Goal: Information Seeking & Learning: Check status

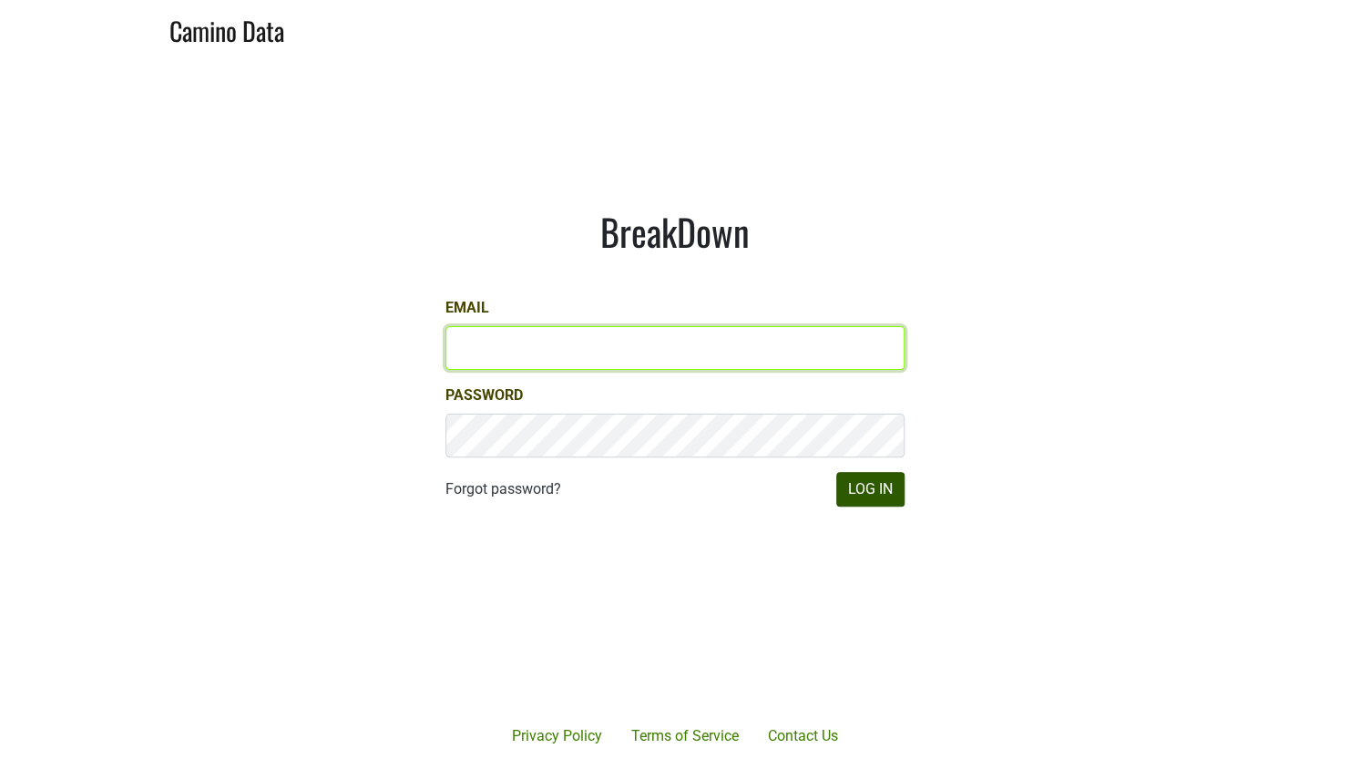
type input "john@buehlervineyards.com"
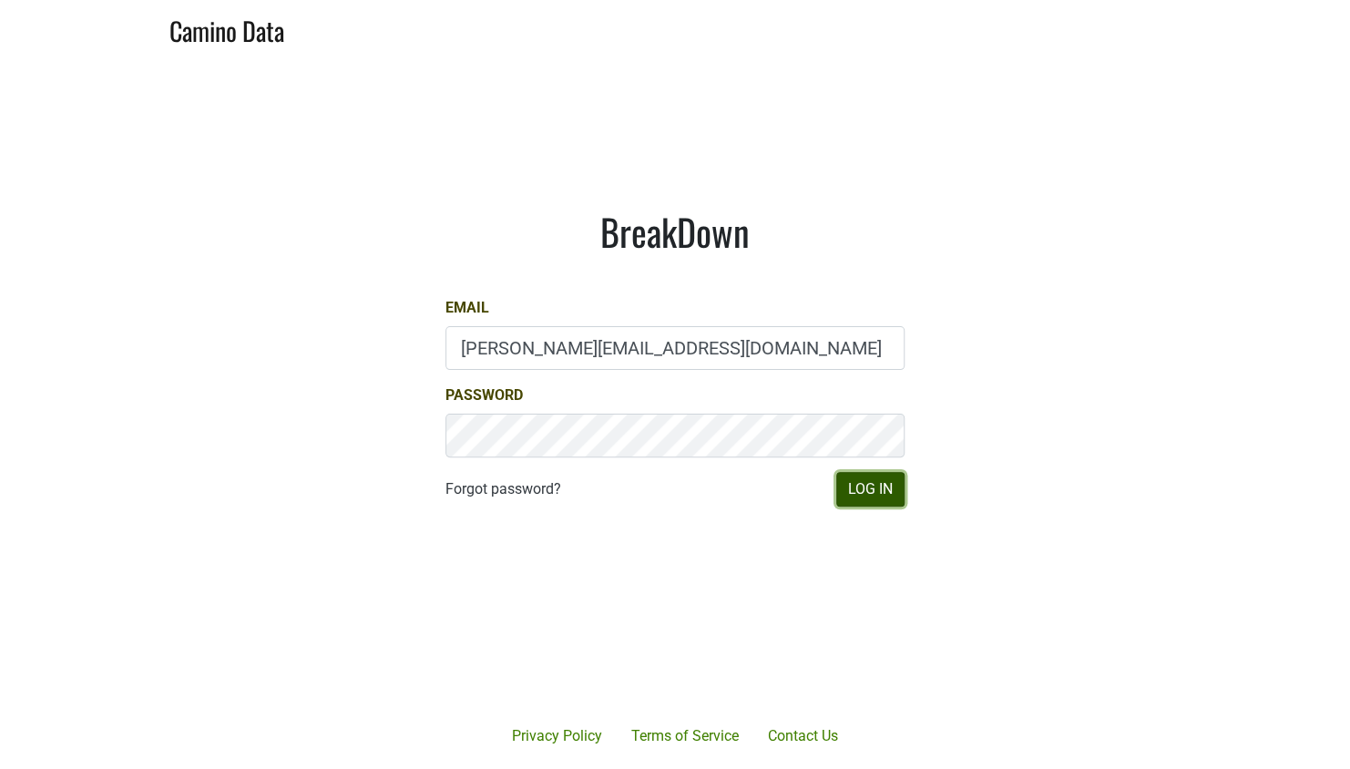
click at [842, 487] on button "Log In" at bounding box center [870, 489] width 68 height 35
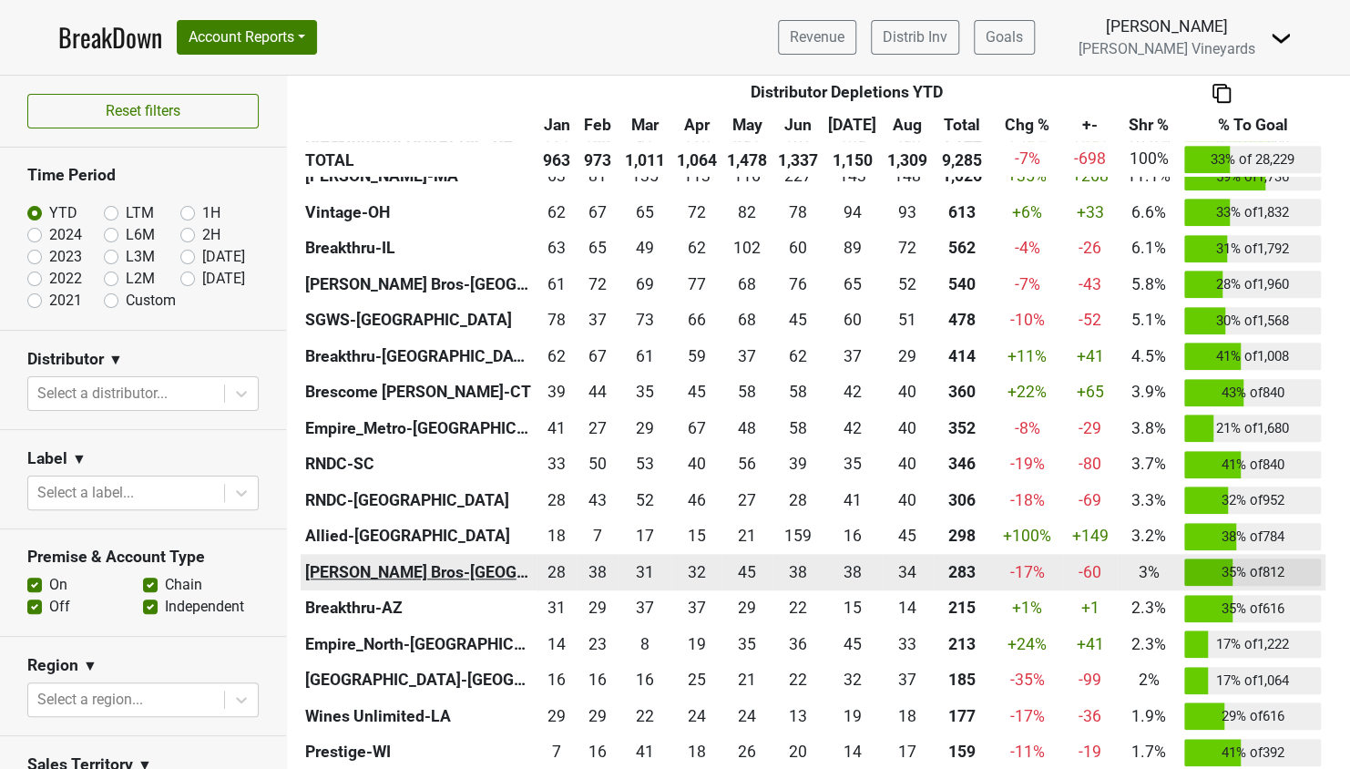
scroll to position [547, 0]
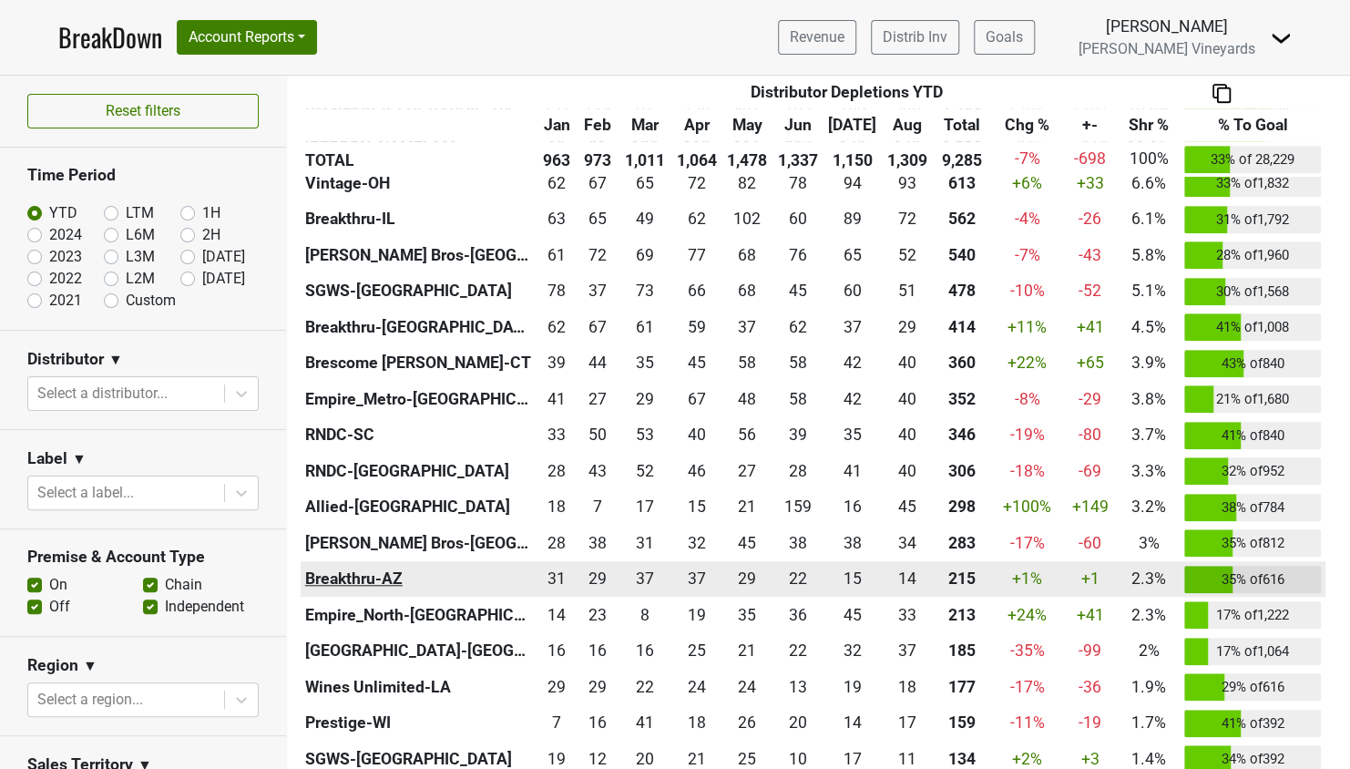
click at [369, 578] on th "Breakthru-AZ" at bounding box center [419, 579] width 236 height 36
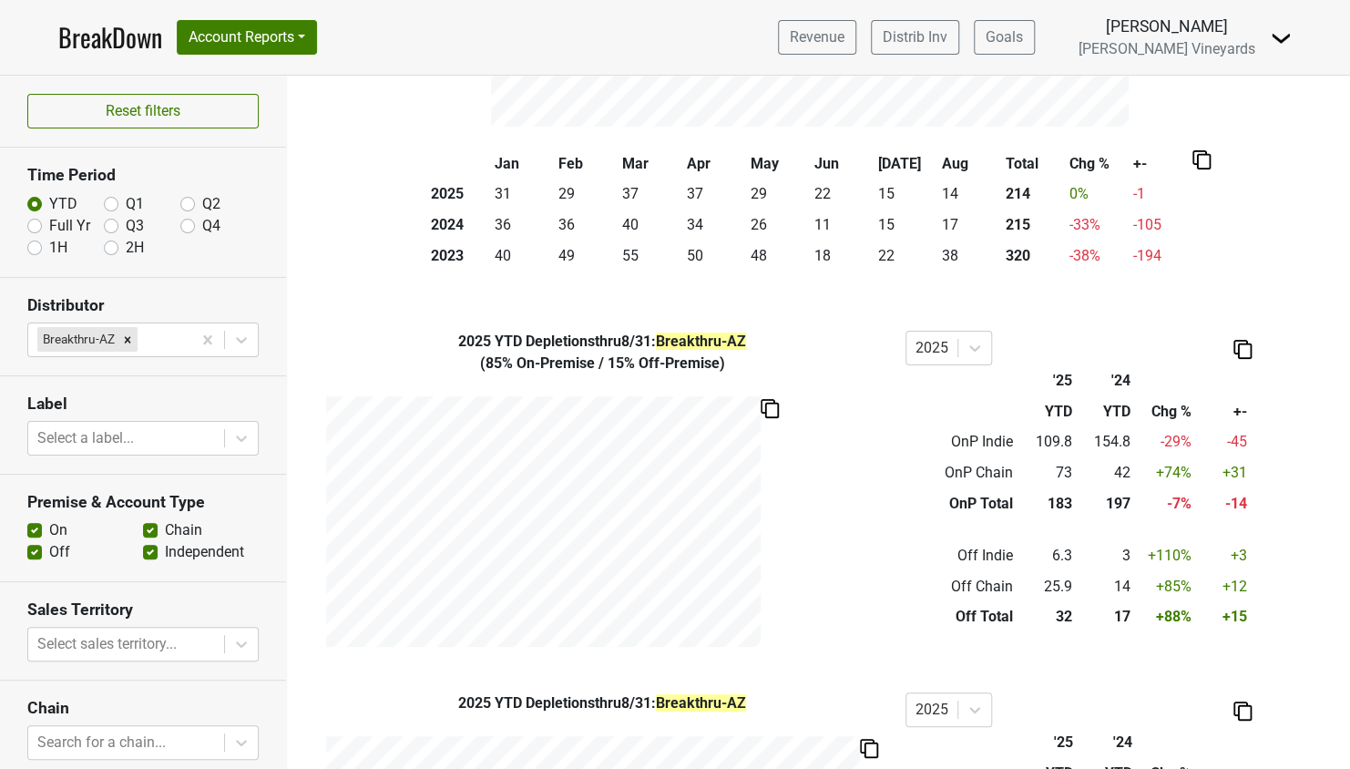
scroll to position [627, 0]
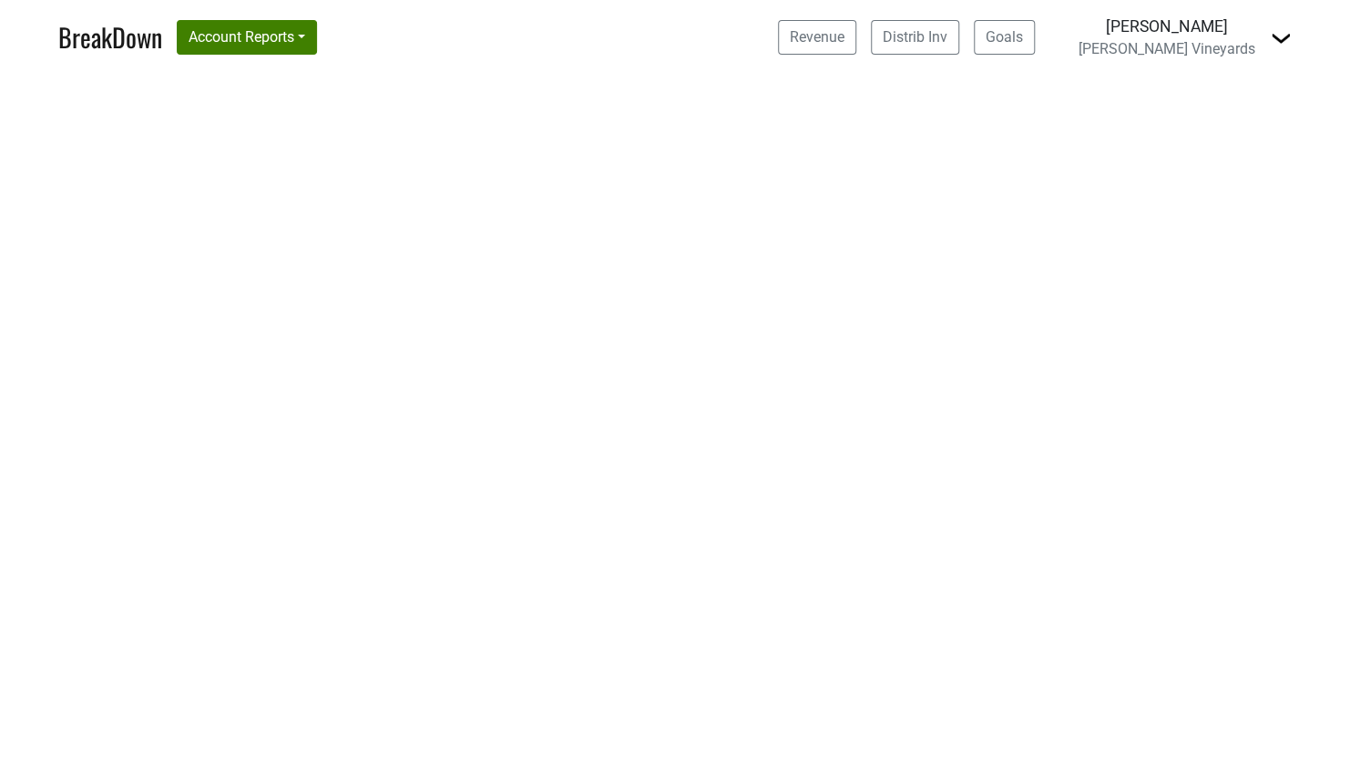
select select "CA"
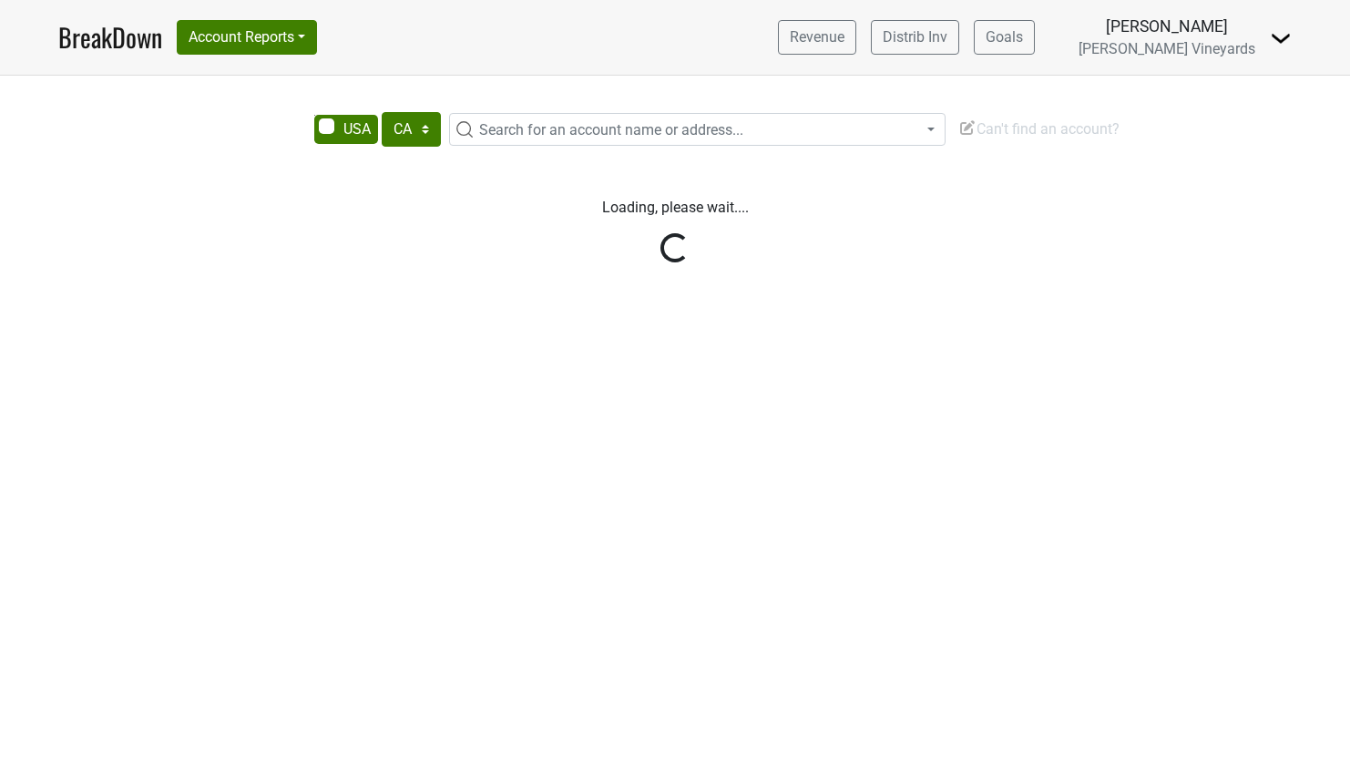
select select "CA"
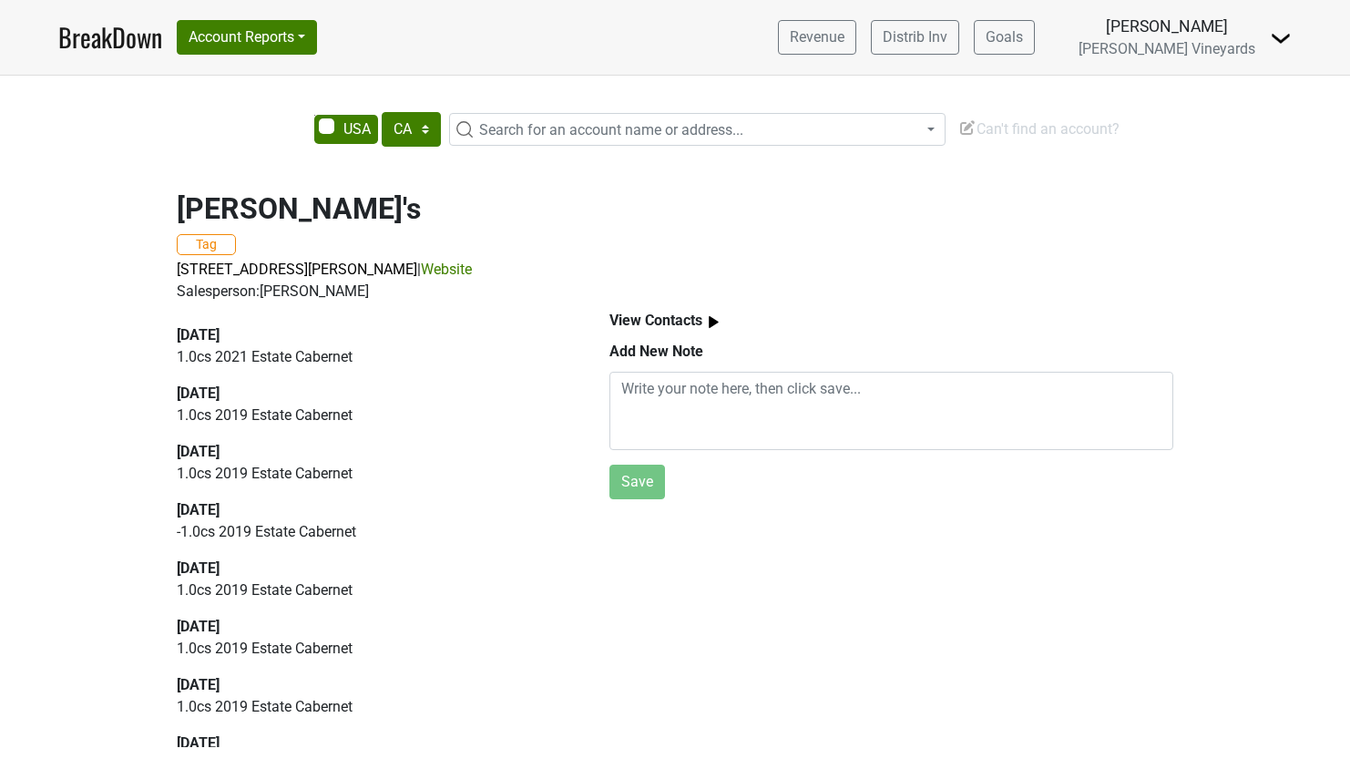
select select "CA"
